Goal: Task Accomplishment & Management: Manage account settings

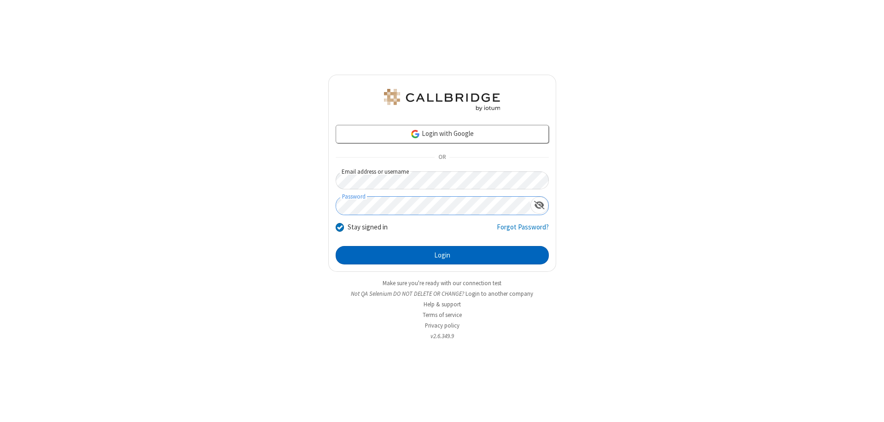
click at [442, 255] on button "Login" at bounding box center [442, 255] width 213 height 18
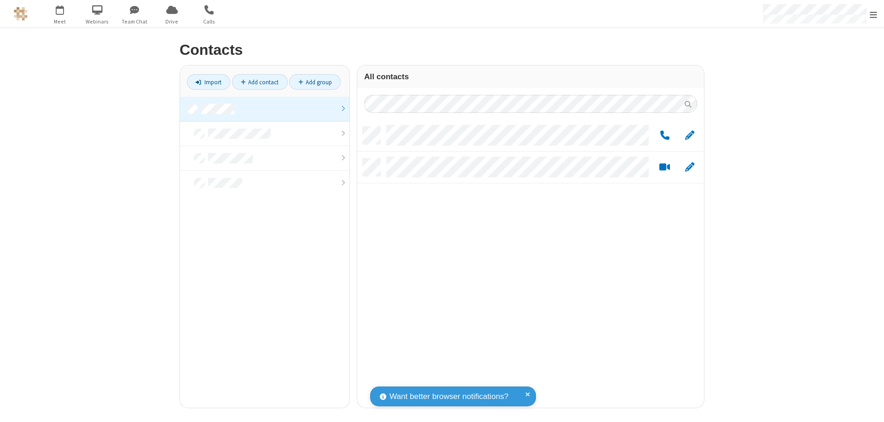
scroll to position [281, 340]
click at [265, 109] on link at bounding box center [264, 109] width 169 height 25
click at [260, 82] on link "Add contact" at bounding box center [260, 82] width 56 height 16
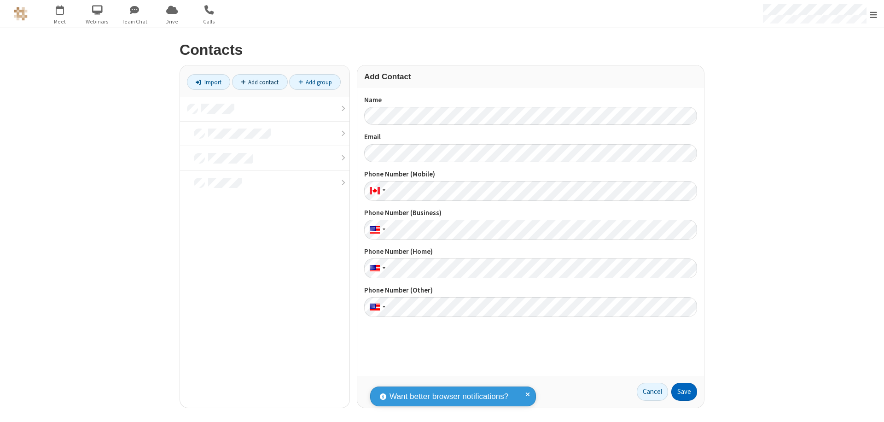
click at [684, 391] on button "Save" at bounding box center [684, 392] width 26 height 18
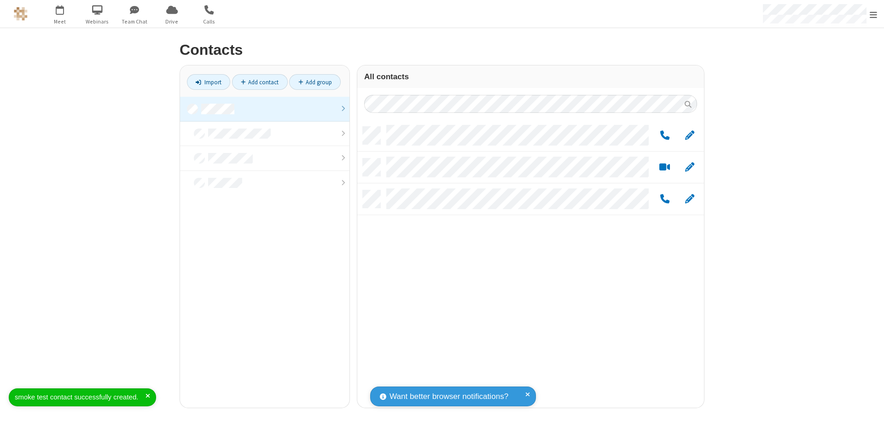
scroll to position [281, 340]
